Goal: Information Seeking & Learning: Check status

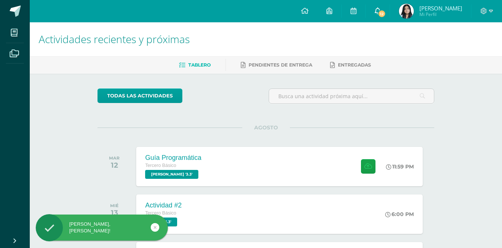
click at [376, 15] on span at bounding box center [378, 11] width 6 height 8
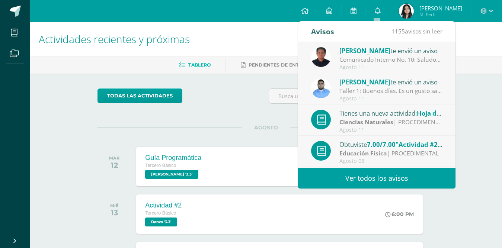
click at [365, 54] on span "[PERSON_NAME]" at bounding box center [365, 51] width 51 height 9
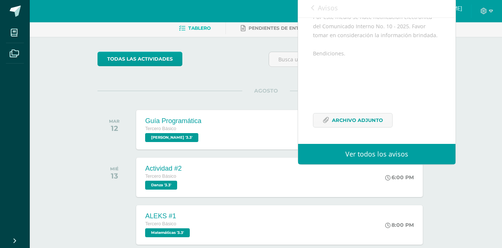
scroll to position [37, 0]
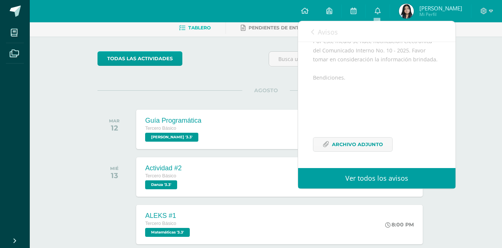
click at [317, 31] on link "Avisos" at bounding box center [324, 31] width 27 height 21
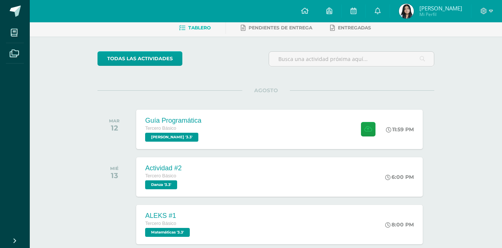
click at [409, 10] on img at bounding box center [406, 11] width 15 height 15
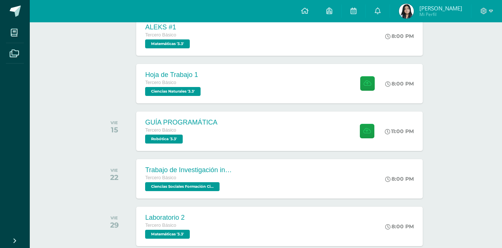
scroll to position [223, 0]
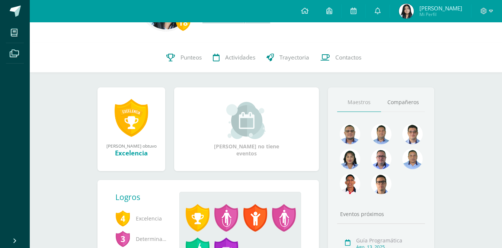
scroll to position [37, 0]
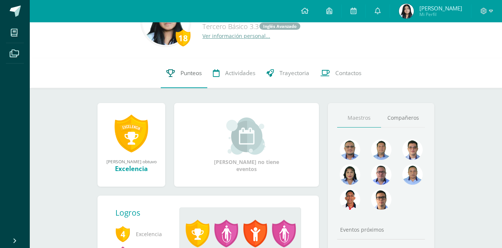
click at [185, 74] on span "Punteos" at bounding box center [191, 73] width 21 height 8
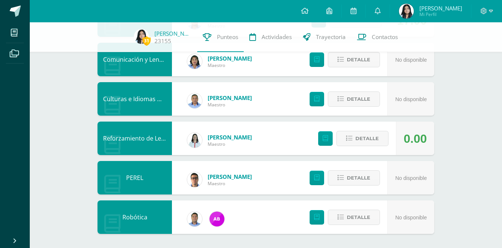
scroll to position [510, 0]
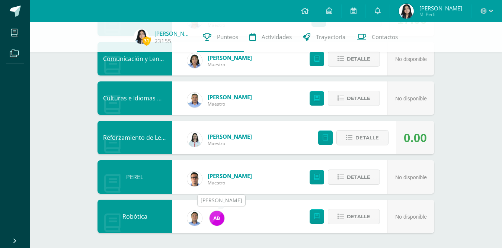
click at [218, 225] on img at bounding box center [217, 218] width 15 height 15
click at [215, 221] on img at bounding box center [217, 218] width 15 height 15
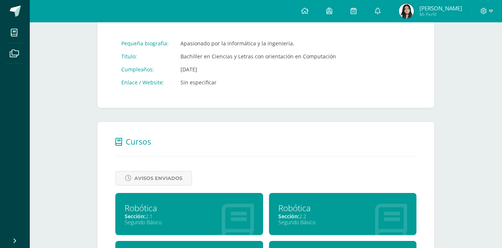
scroll to position [112, 0]
